Goal: Navigation & Orientation: Find specific page/section

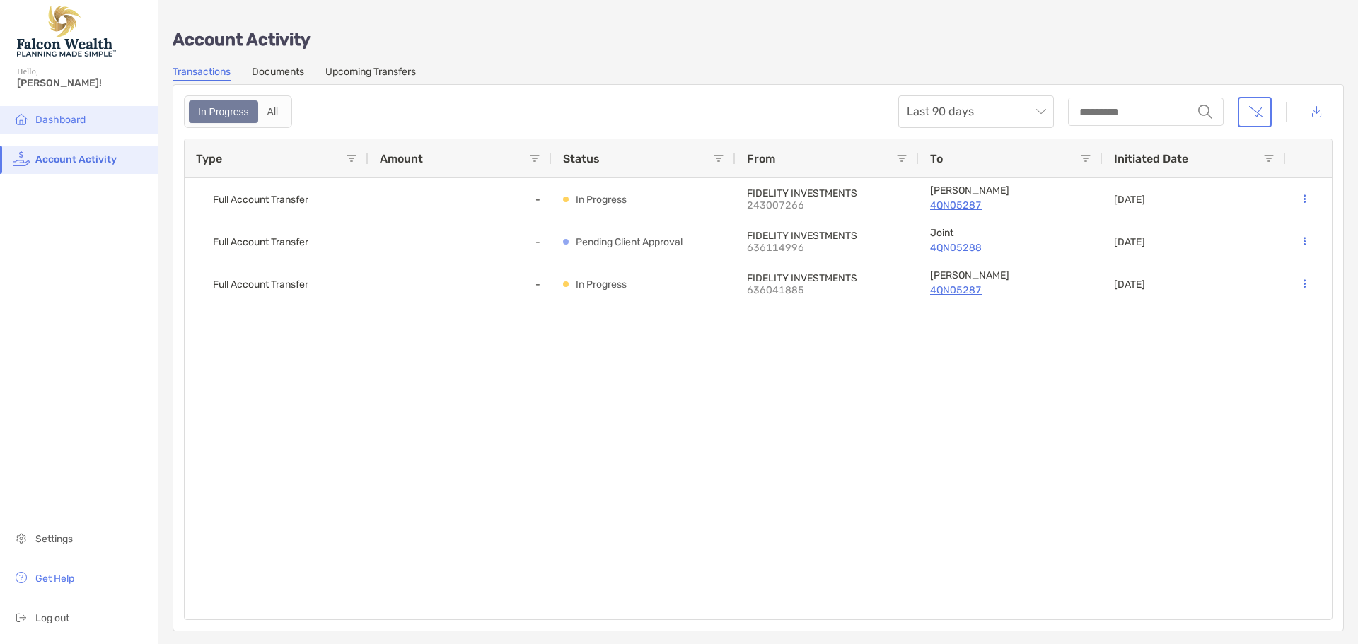
click at [83, 117] on span "Dashboard" at bounding box center [60, 120] width 50 height 12
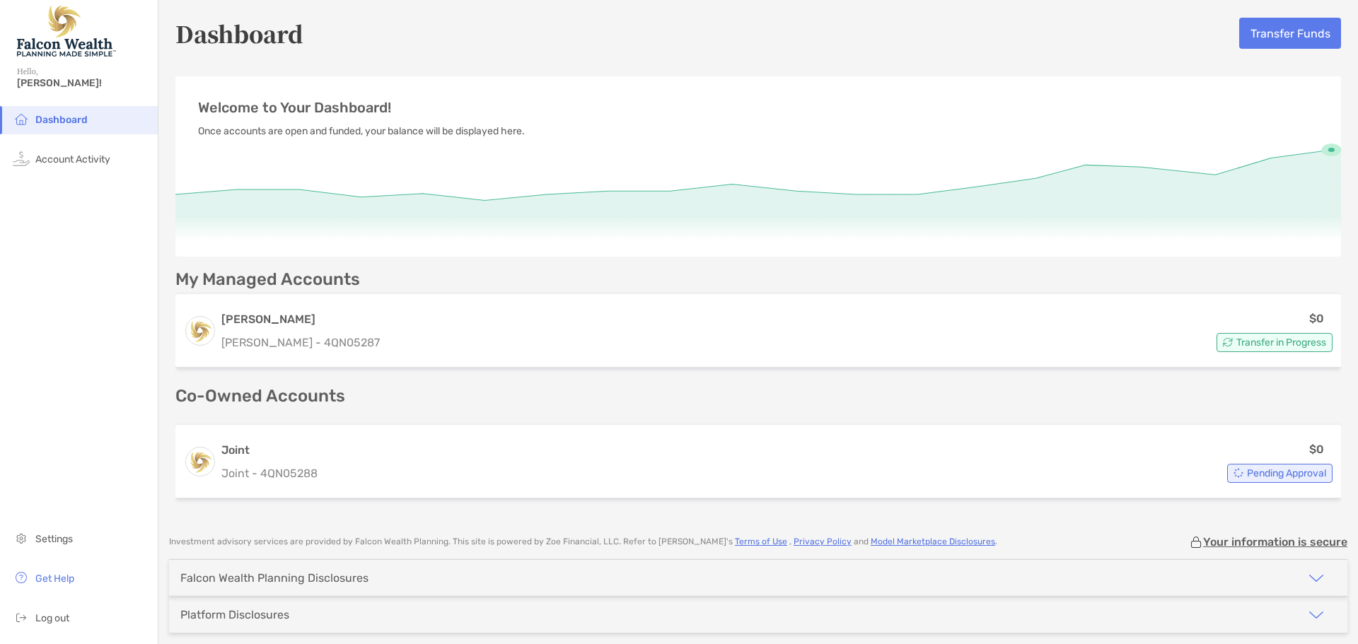
click at [1251, 93] on div "Welcome to Your Dashboard! Once accounts are open and funded, your balance will…" at bounding box center [757, 166] width 1165 height 180
